Goal: Task Accomplishment & Management: Manage account settings

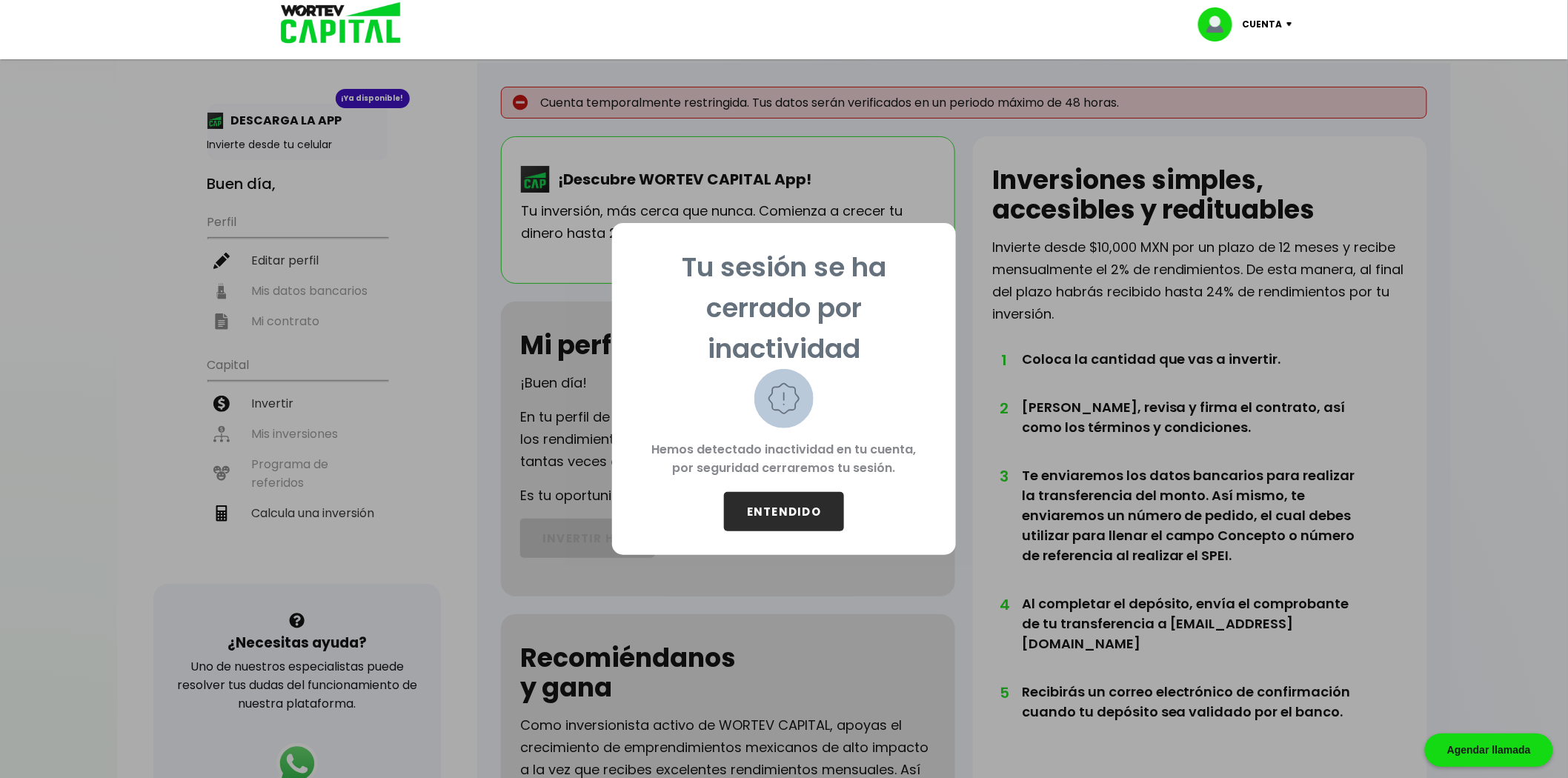
click at [785, 496] on button "ENTENDIDO" at bounding box center [784, 512] width 120 height 39
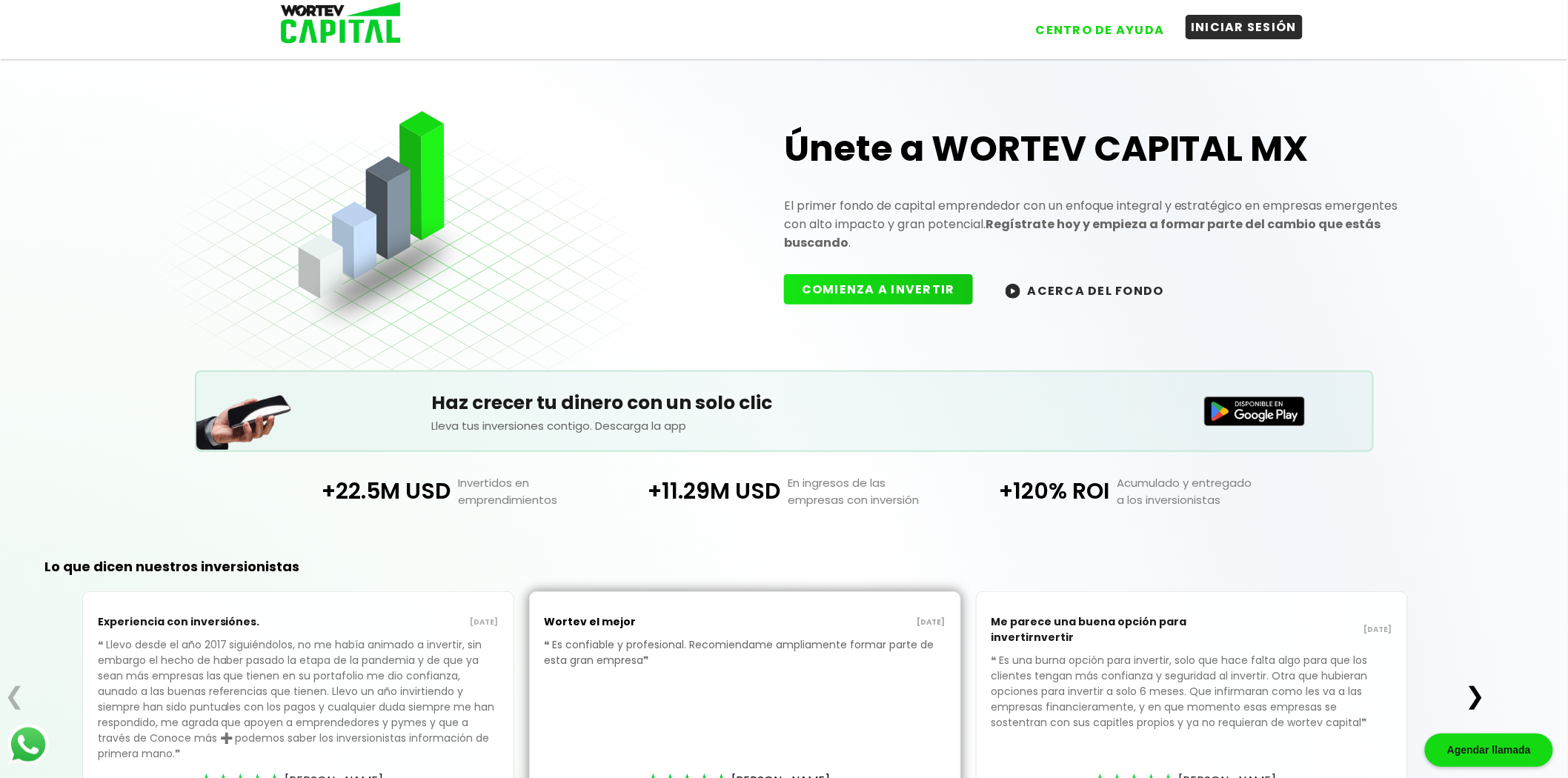
click at [1238, 19] on button "INICIAR SESIÓN" at bounding box center [1244, 27] width 117 height 25
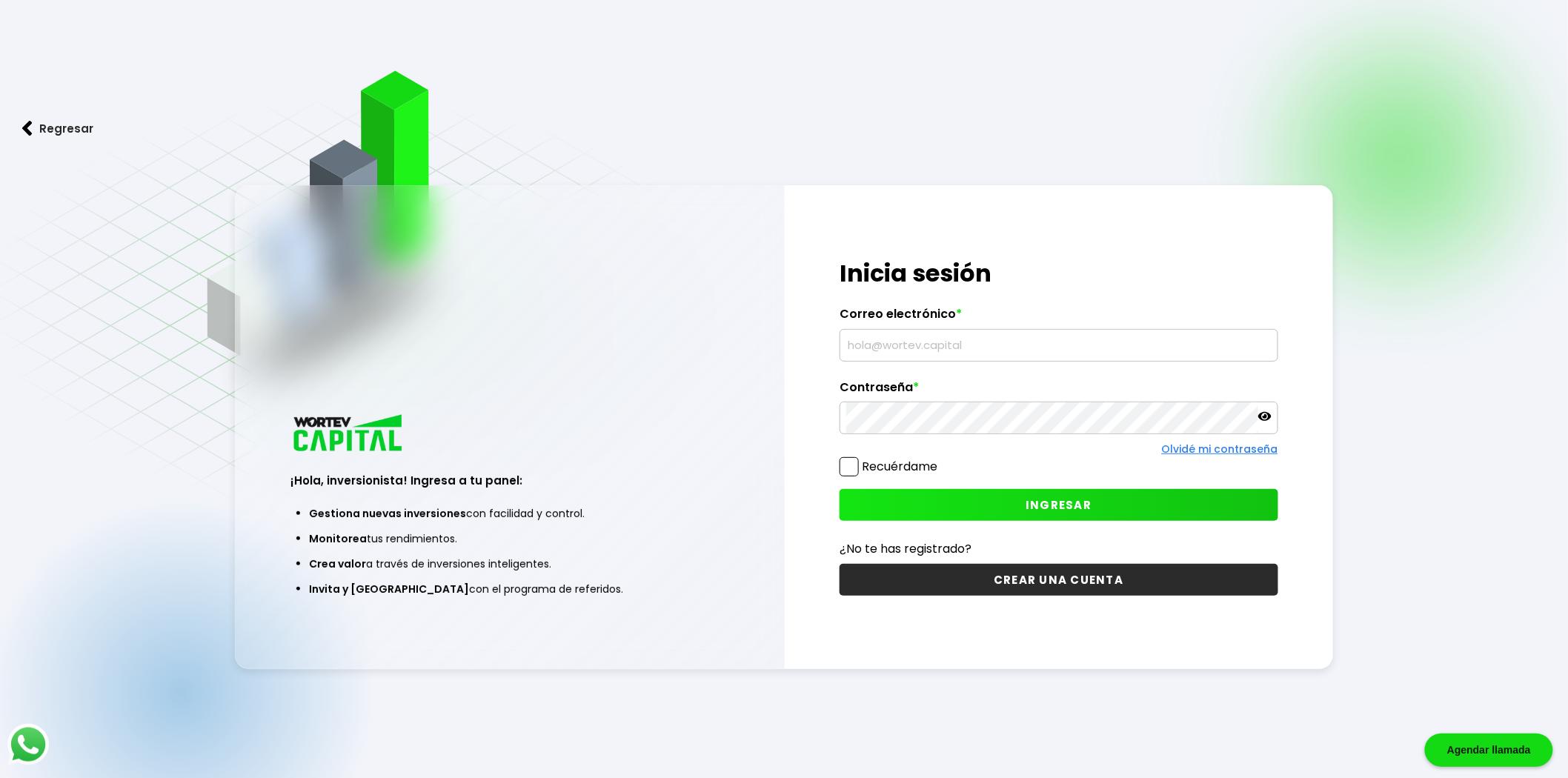
type input "[DOMAIN_NAME][EMAIL_ADDRESS][DOMAIN_NAME]"
click at [846, 472] on span at bounding box center [849, 466] width 20 height 20
click at [940, 460] on input "Recuérdame" at bounding box center [940, 460] width 0 height 0
click at [940, 514] on button "INGRESAR" at bounding box center [1058, 505] width 439 height 32
